Goal: Information Seeking & Learning: Find specific fact

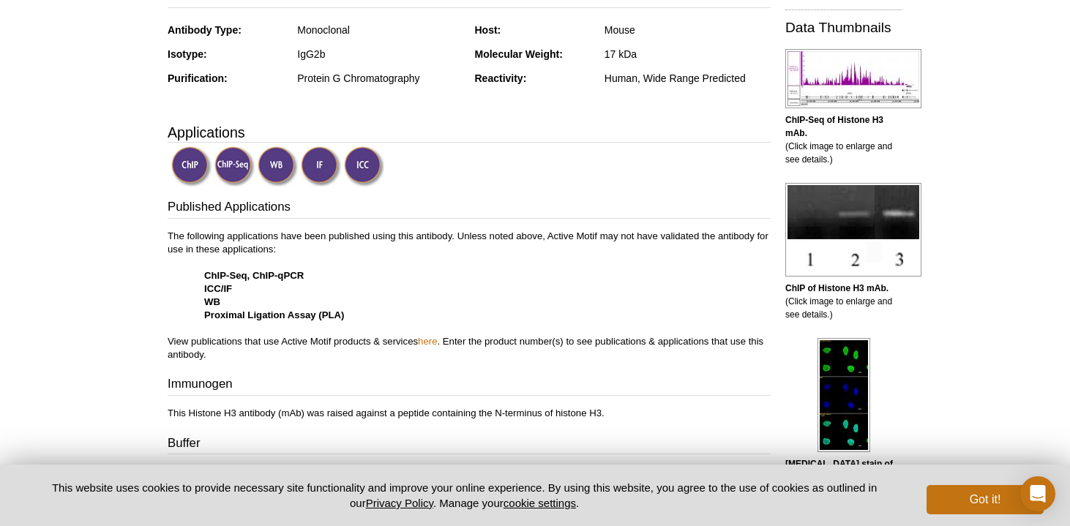
scroll to position [336, 0]
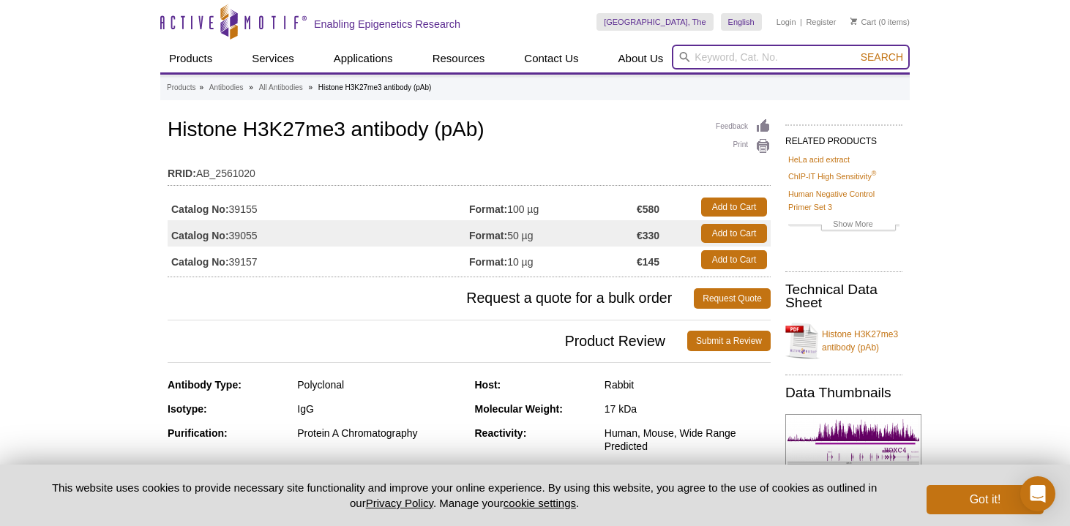
click at [714, 53] on input "search" at bounding box center [791, 57] width 238 height 25
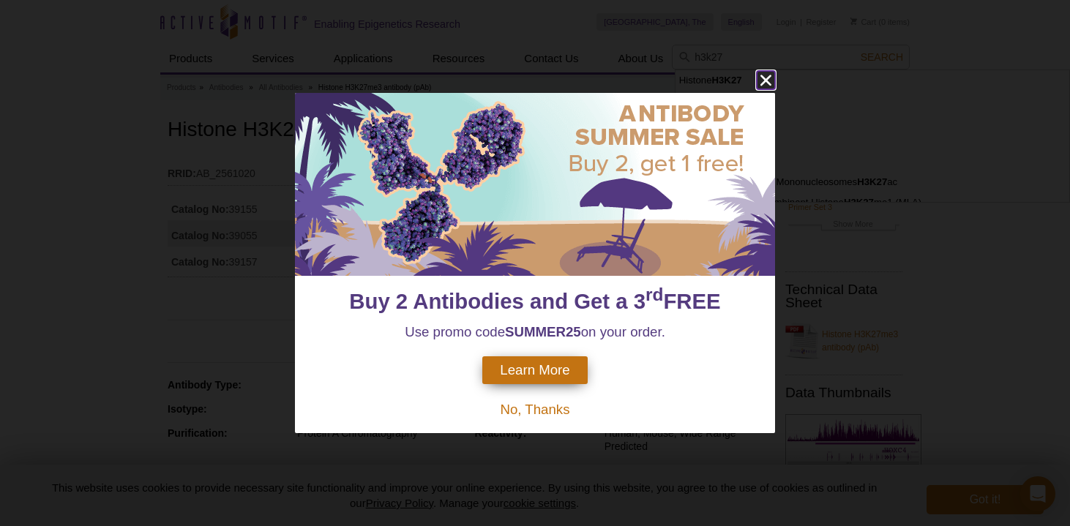
click at [768, 75] on icon "close" at bounding box center [766, 80] width 18 height 18
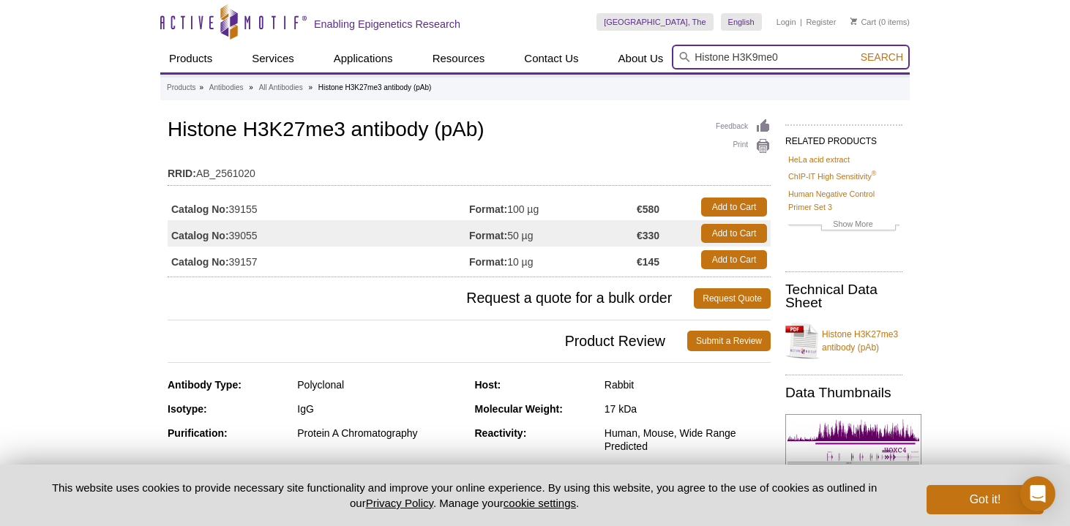
type input "Histone H3K9me0"
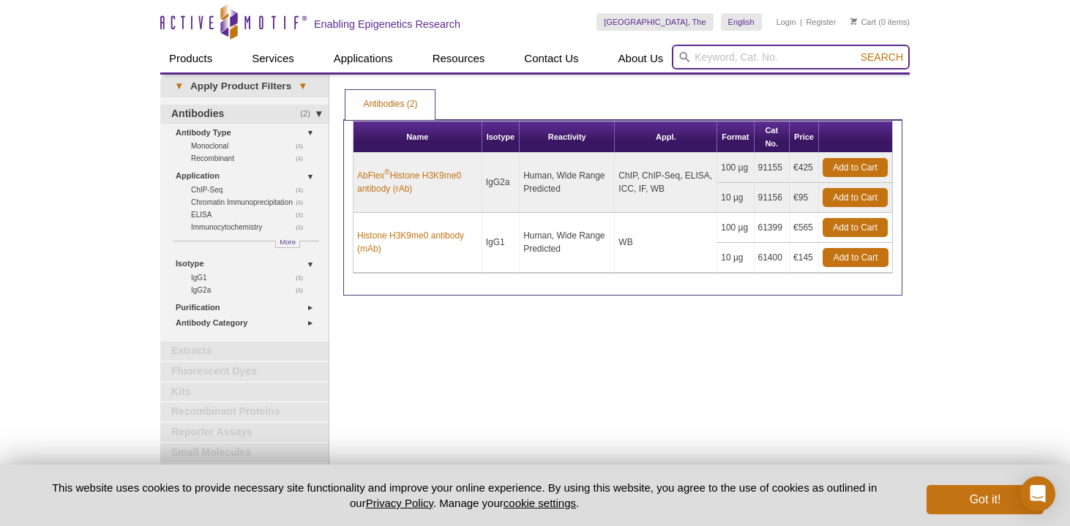
click at [787, 50] on input "search" at bounding box center [791, 57] width 238 height 25
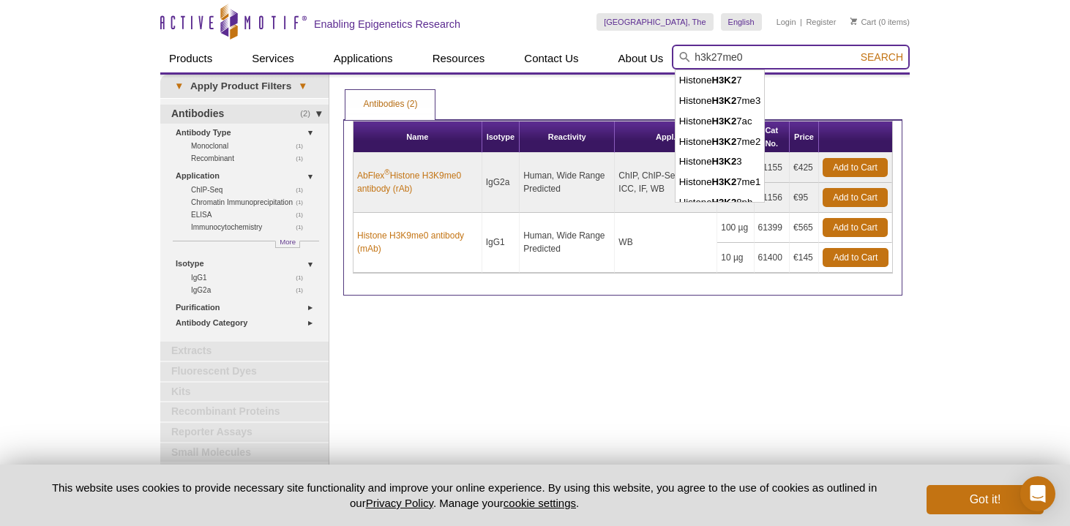
type input "h3k27me0"
click at [856, 50] on button "Search" at bounding box center [881, 56] width 51 height 13
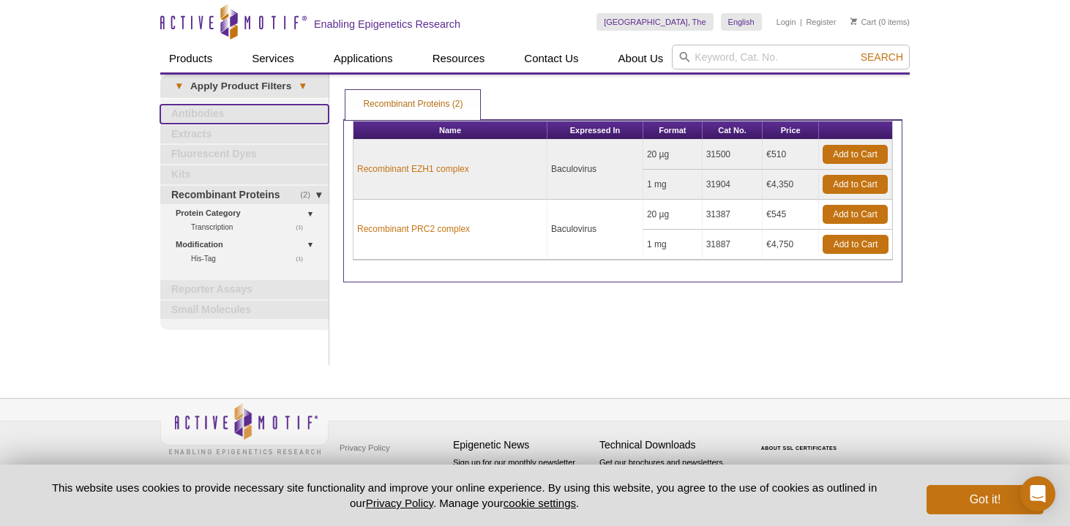
click at [239, 111] on link "Antibodies" at bounding box center [244, 114] width 168 height 19
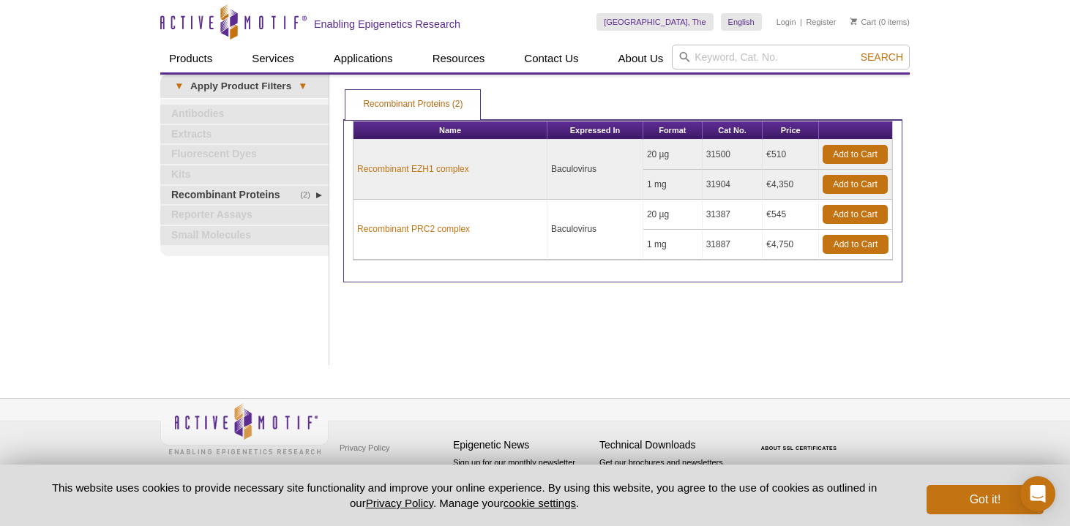
drag, startPoint x: 794, startPoint y: 244, endPoint x: 755, endPoint y: 247, distance: 39.6
click at [755, 247] on tr "1 mg 31887 €4,750 Add to Cart" at bounding box center [622, 245] width 539 height 30
click at [759, 284] on div "Print Results Recombinant Proteins (2) Recombinant Proteins (2) Recombinant Pro…" at bounding box center [623, 220] width 574 height 291
click at [190, 108] on link "Antibodies" at bounding box center [244, 114] width 168 height 19
click at [280, 13] on icon "Active Motif Logo" at bounding box center [233, 22] width 146 height 36
